Goal: Task Accomplishment & Management: Use online tool/utility

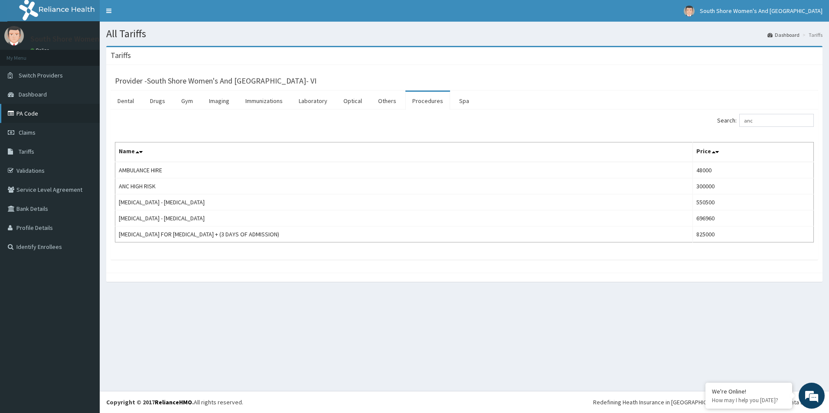
click at [28, 110] on link "PA Code" at bounding box center [50, 113] width 100 height 19
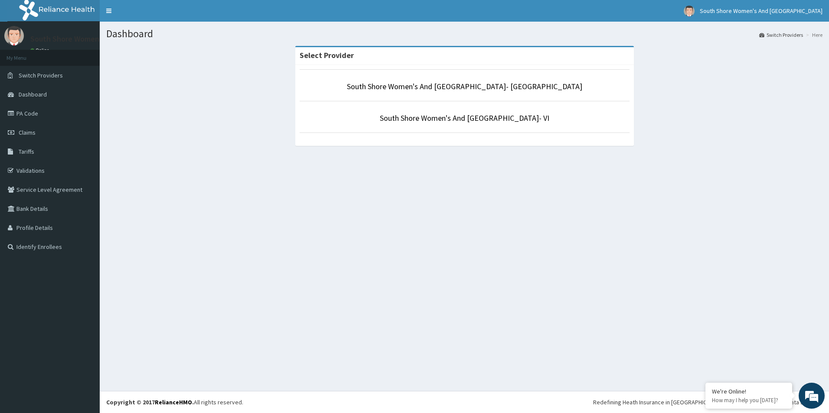
click at [480, 124] on li "South Shore Women's And [GEOGRAPHIC_DATA]- VI" at bounding box center [464, 117] width 330 height 32
click at [483, 120] on link "South Shore Women's And [GEOGRAPHIC_DATA]- VI" at bounding box center [464, 118] width 169 height 10
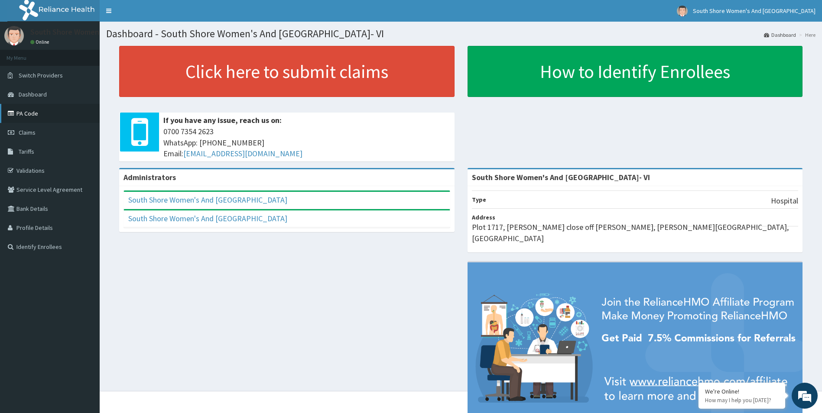
click at [32, 111] on link "PA Code" at bounding box center [50, 113] width 100 height 19
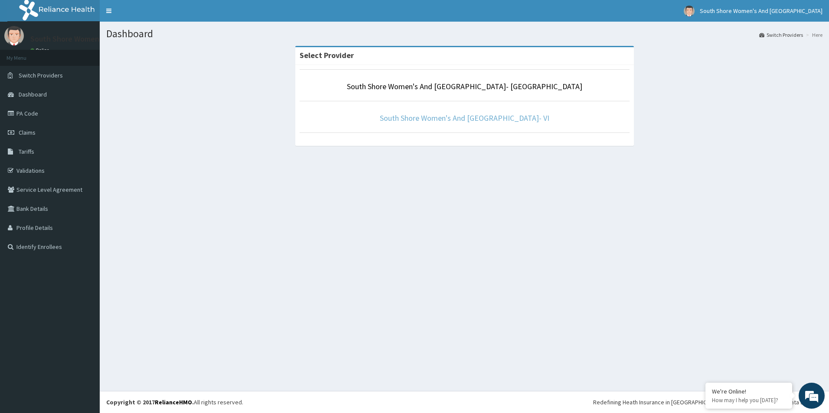
click at [461, 118] on link "South Shore Women's And [GEOGRAPHIC_DATA]- VI" at bounding box center [464, 118] width 169 height 10
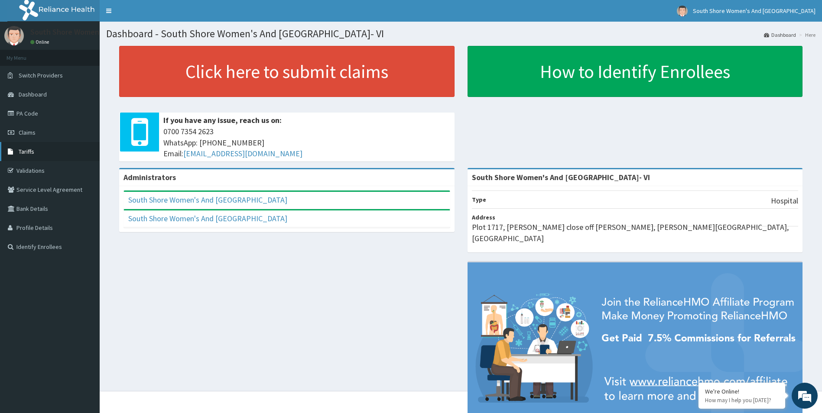
click at [26, 152] on span "Tariffs" at bounding box center [27, 152] width 16 height 8
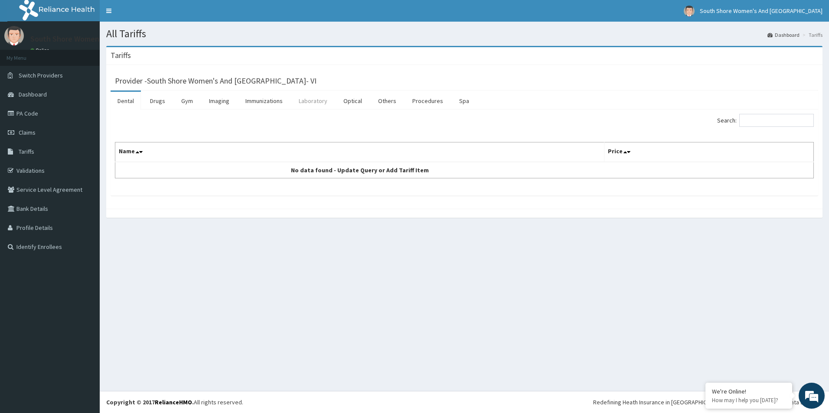
click at [310, 98] on link "Laboratory" at bounding box center [313, 101] width 42 height 18
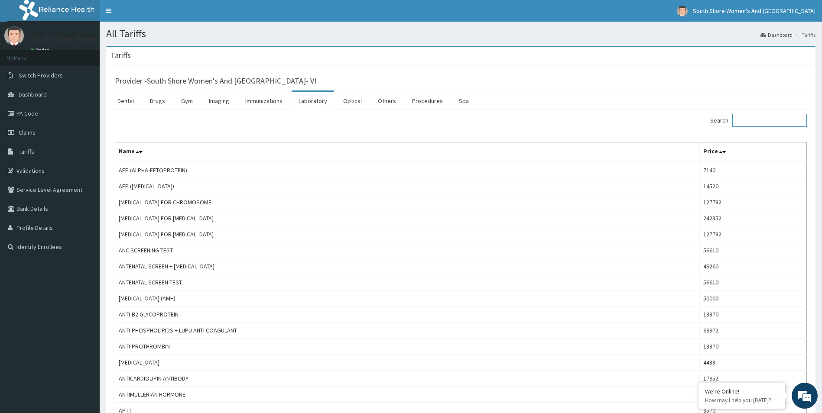
click at [756, 124] on input "Search:" at bounding box center [769, 120] width 75 height 13
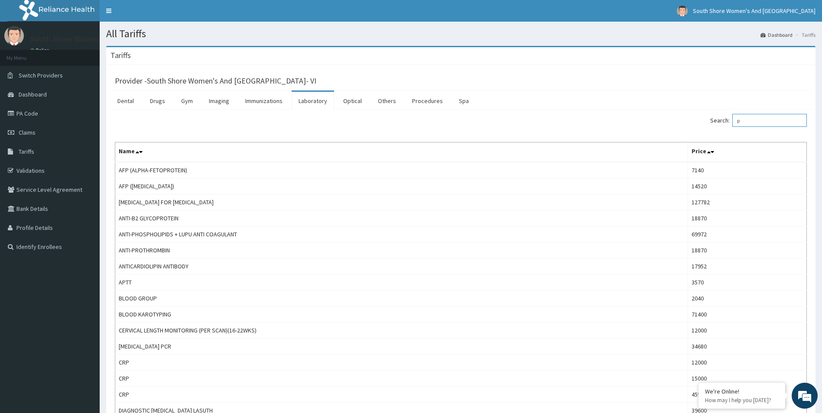
drag, startPoint x: 763, startPoint y: 121, endPoint x: 744, endPoint y: 119, distance: 18.7
click at [744, 119] on input "p" at bounding box center [769, 120] width 75 height 13
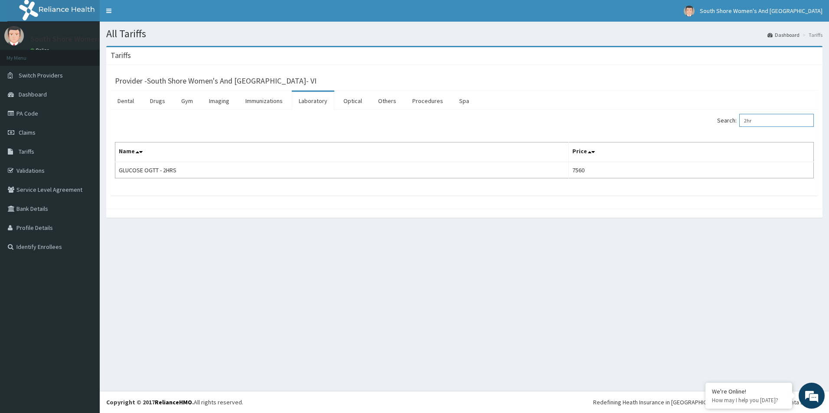
drag, startPoint x: 759, startPoint y: 117, endPoint x: 740, endPoint y: 121, distance: 19.0
click at [740, 121] on label "Search: 2hr" at bounding box center [765, 120] width 97 height 13
type input "fbs"
